Goal: Task Accomplishment & Management: Manage account settings

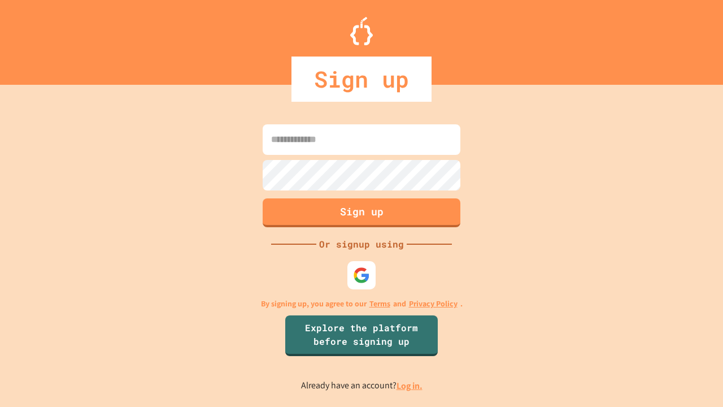
click at [410, 385] on link "Log in." at bounding box center [410, 386] width 26 height 12
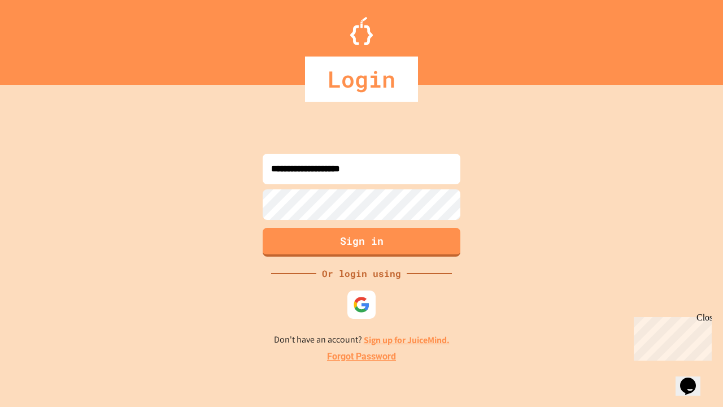
type input "**********"
